Goal: Navigation & Orientation: Find specific page/section

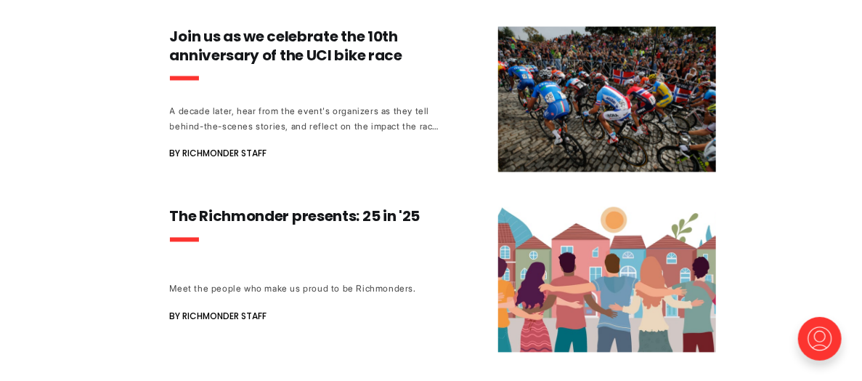
scroll to position [944, 0]
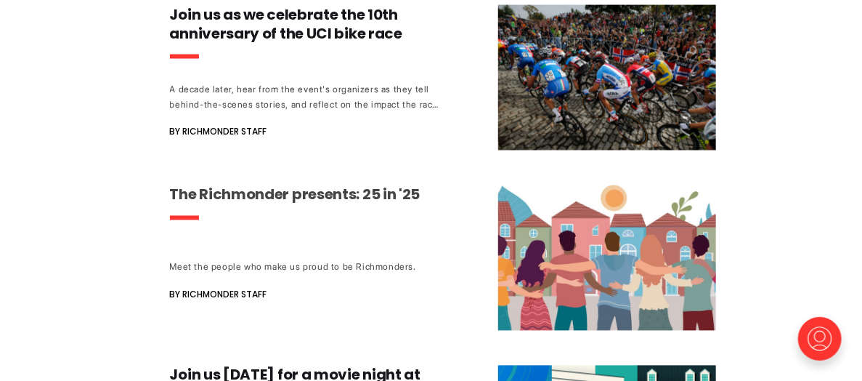
click at [212, 195] on h3 "The Richmonder presents: 25 in '25" at bounding box center [305, 194] width 270 height 19
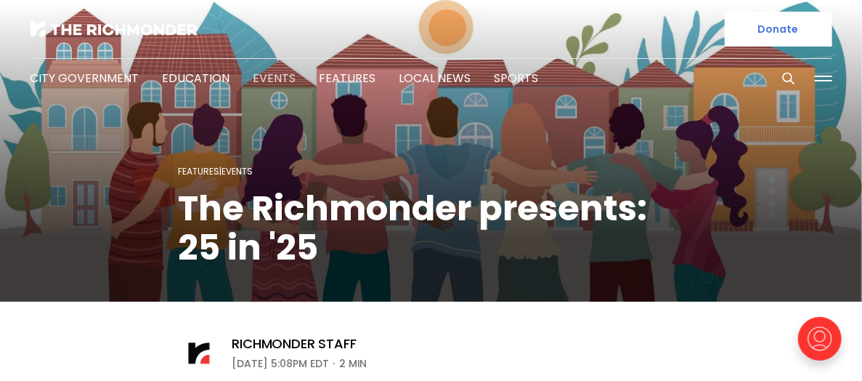
click at [257, 80] on link "Events" at bounding box center [275, 78] width 43 height 17
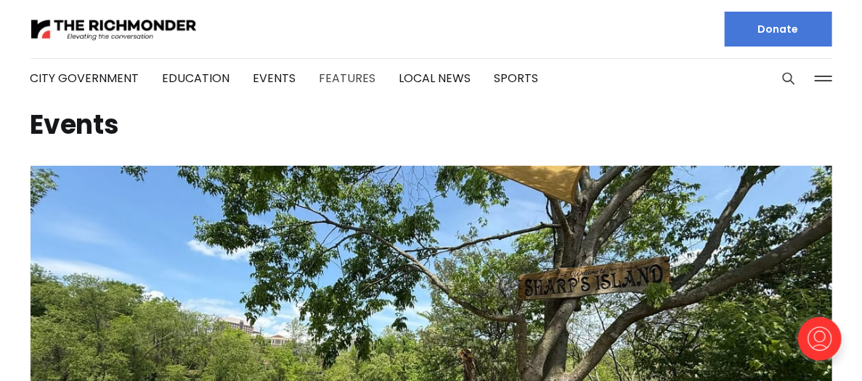
click at [333, 76] on link "Features" at bounding box center [348, 78] width 57 height 17
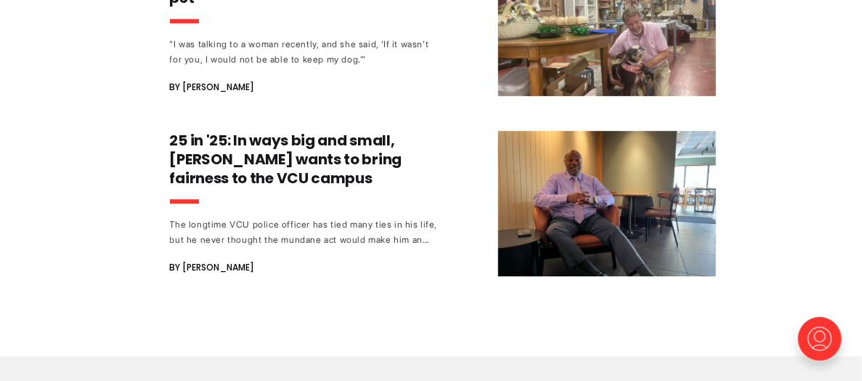
scroll to position [1670, 0]
